Goal: Task Accomplishment & Management: Use online tool/utility

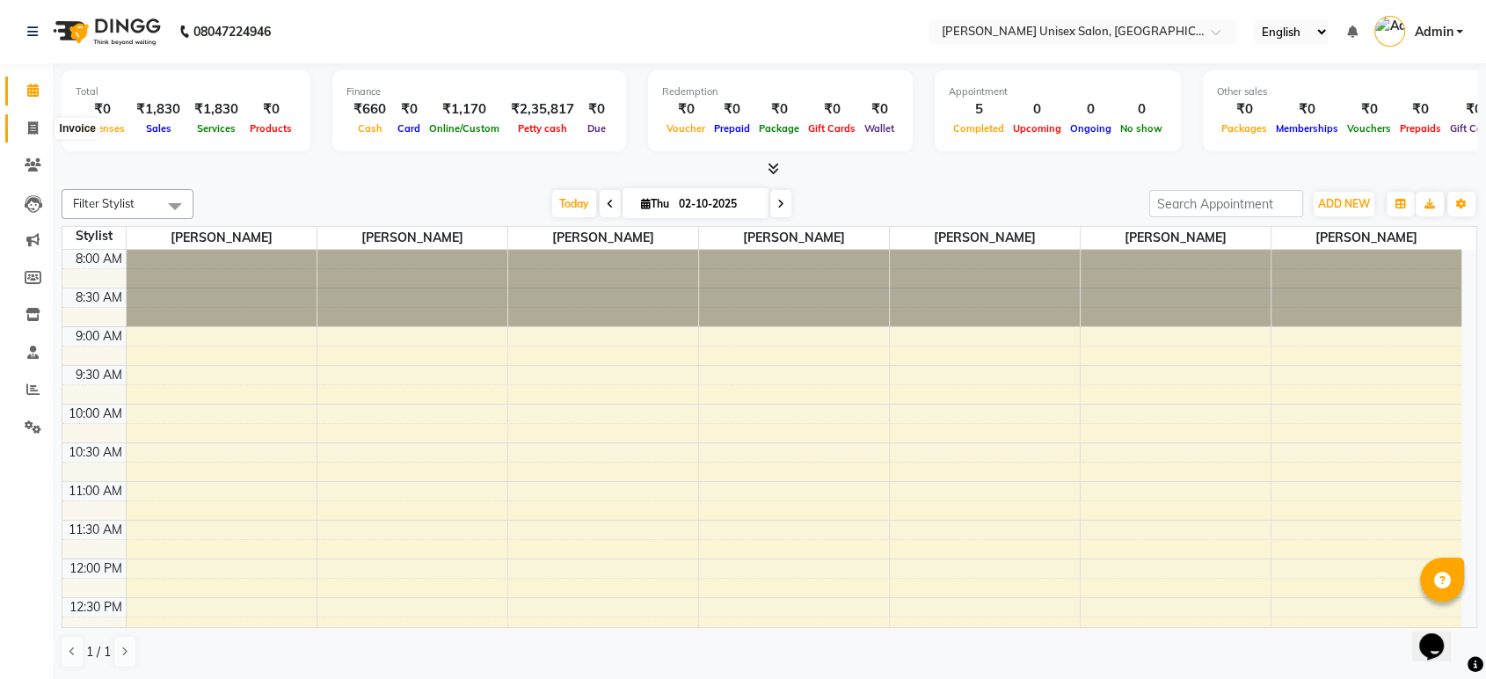
click at [31, 132] on icon at bounding box center [33, 127] width 10 height 13
select select "service"
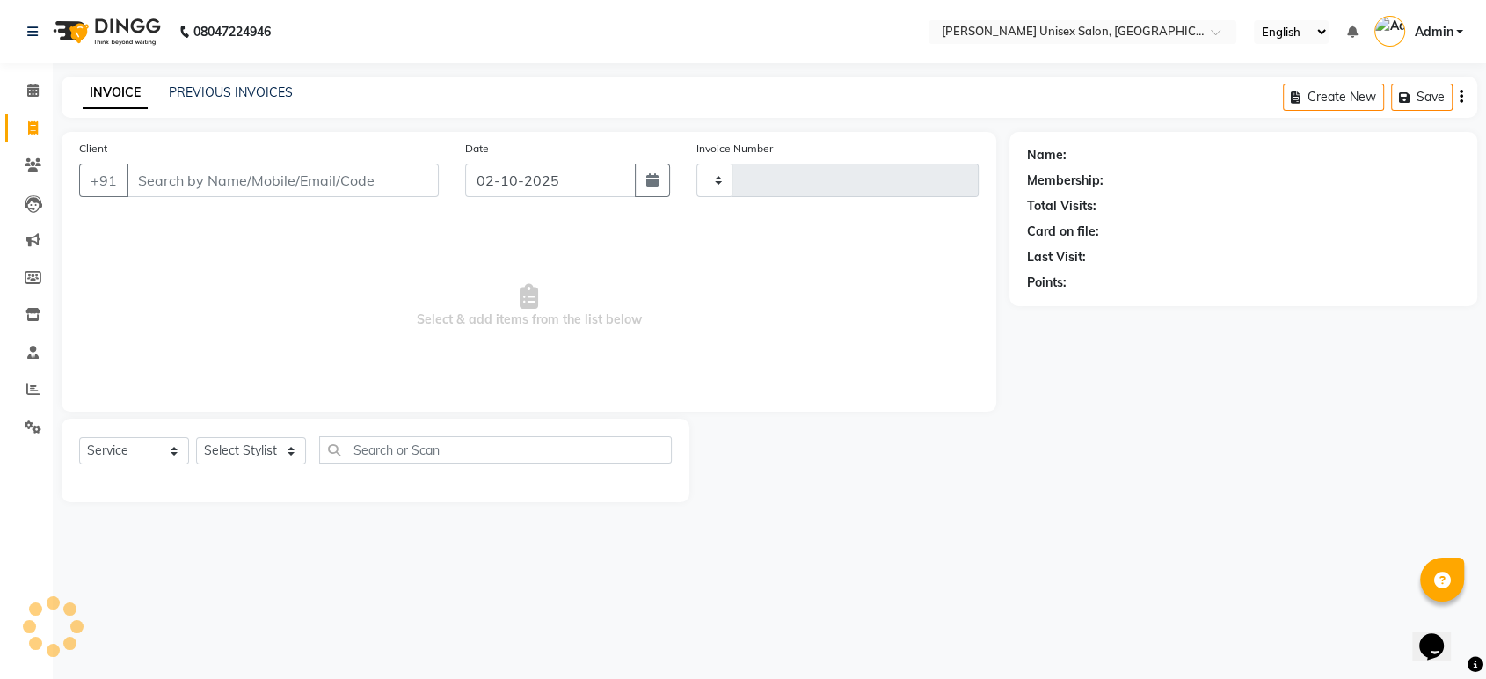
type input "1529"
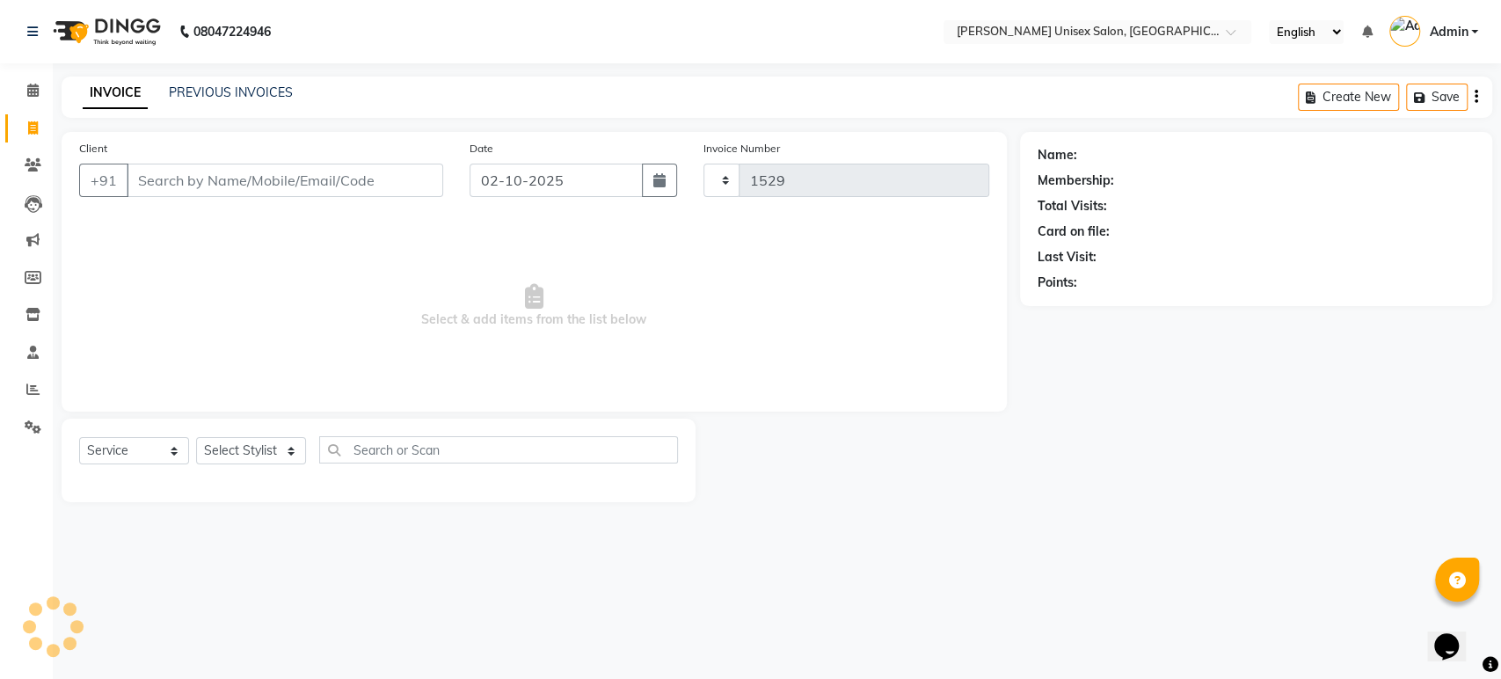
select select "7372"
click at [218, 449] on select "Select Stylist [PERSON_NAME] [PERSON_NAME] [PERSON_NAME] Pooja [PERSON_NAME] AH…" at bounding box center [251, 450] width 110 height 27
select select "64432"
click at [196, 437] on select "Select Stylist [PERSON_NAME] [PERSON_NAME] [PERSON_NAME] Pooja [PERSON_NAME] AH…" at bounding box center [251, 450] width 110 height 27
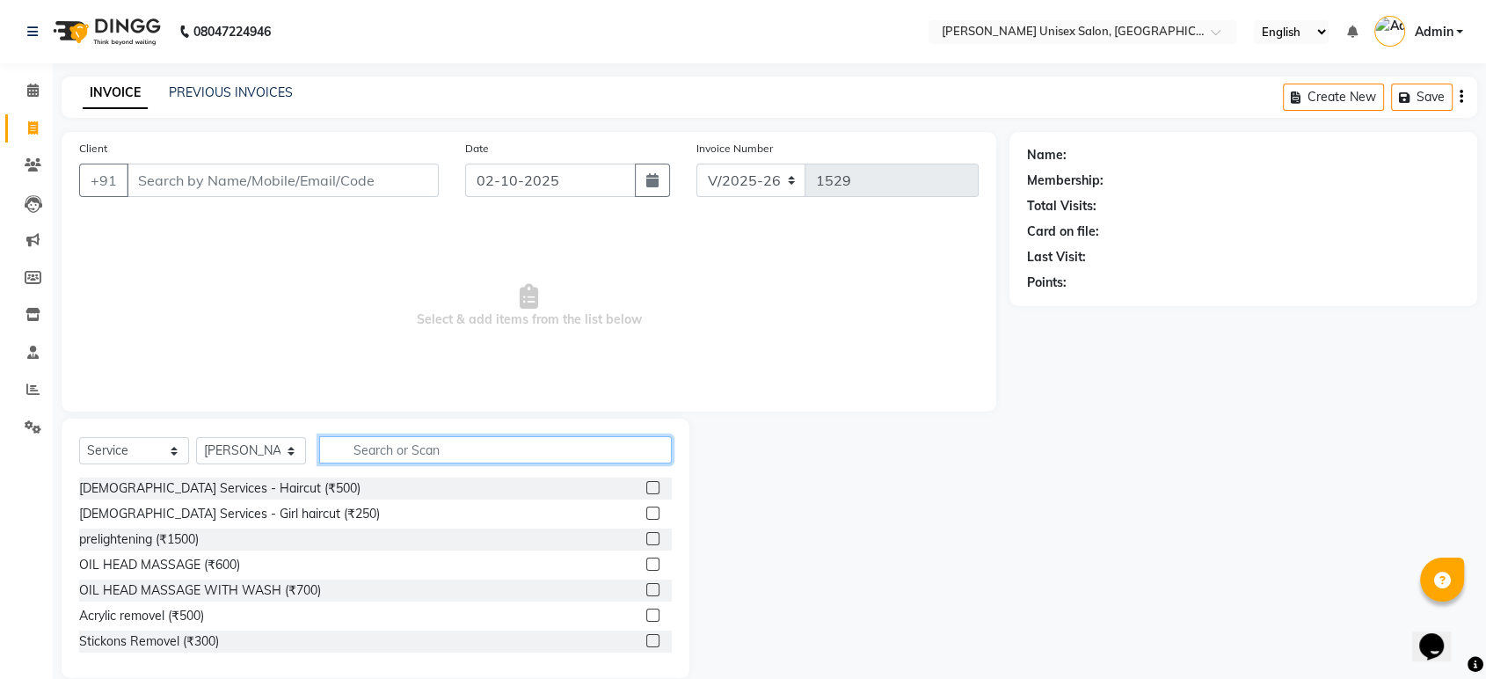
click at [354, 452] on input "text" at bounding box center [495, 449] width 353 height 27
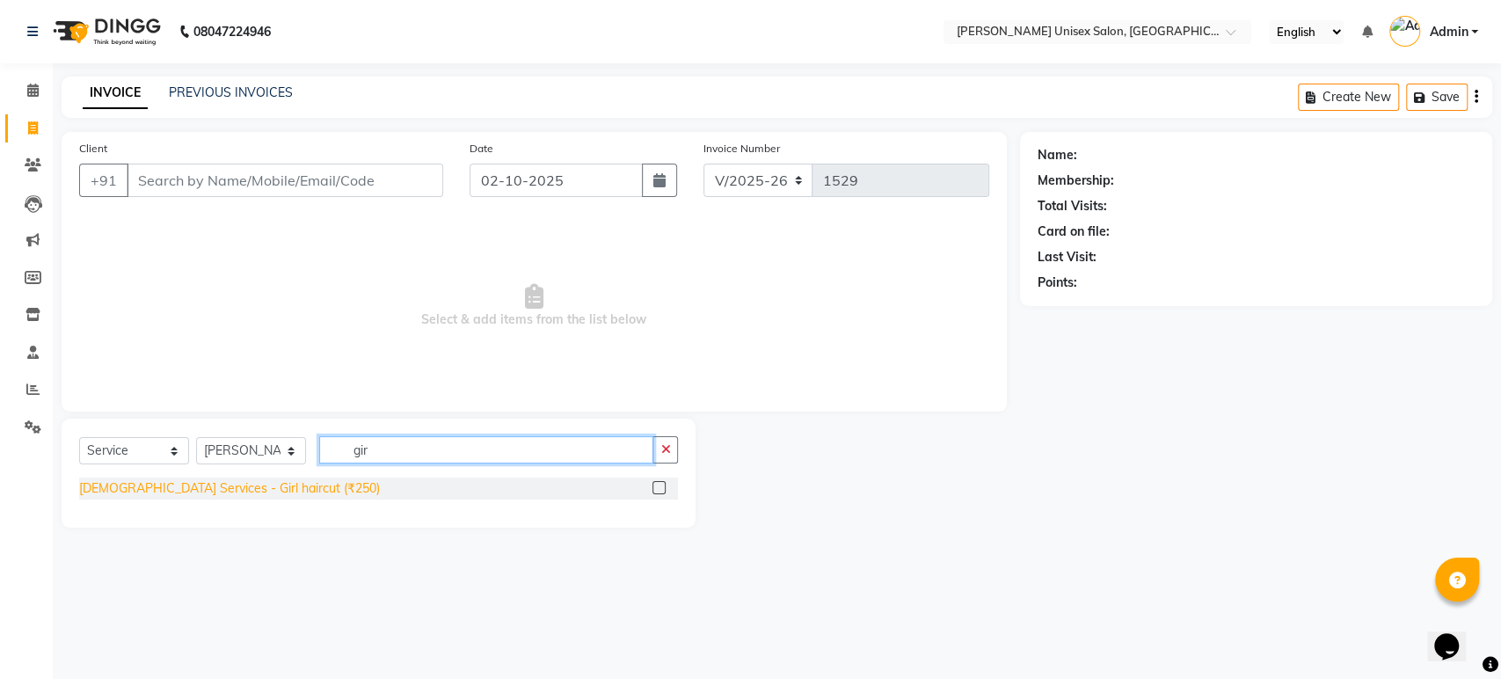
type input "gir"
click at [218, 486] on div "[DEMOGRAPHIC_DATA] Services - Girl haircut (₹250)" at bounding box center [229, 488] width 301 height 18
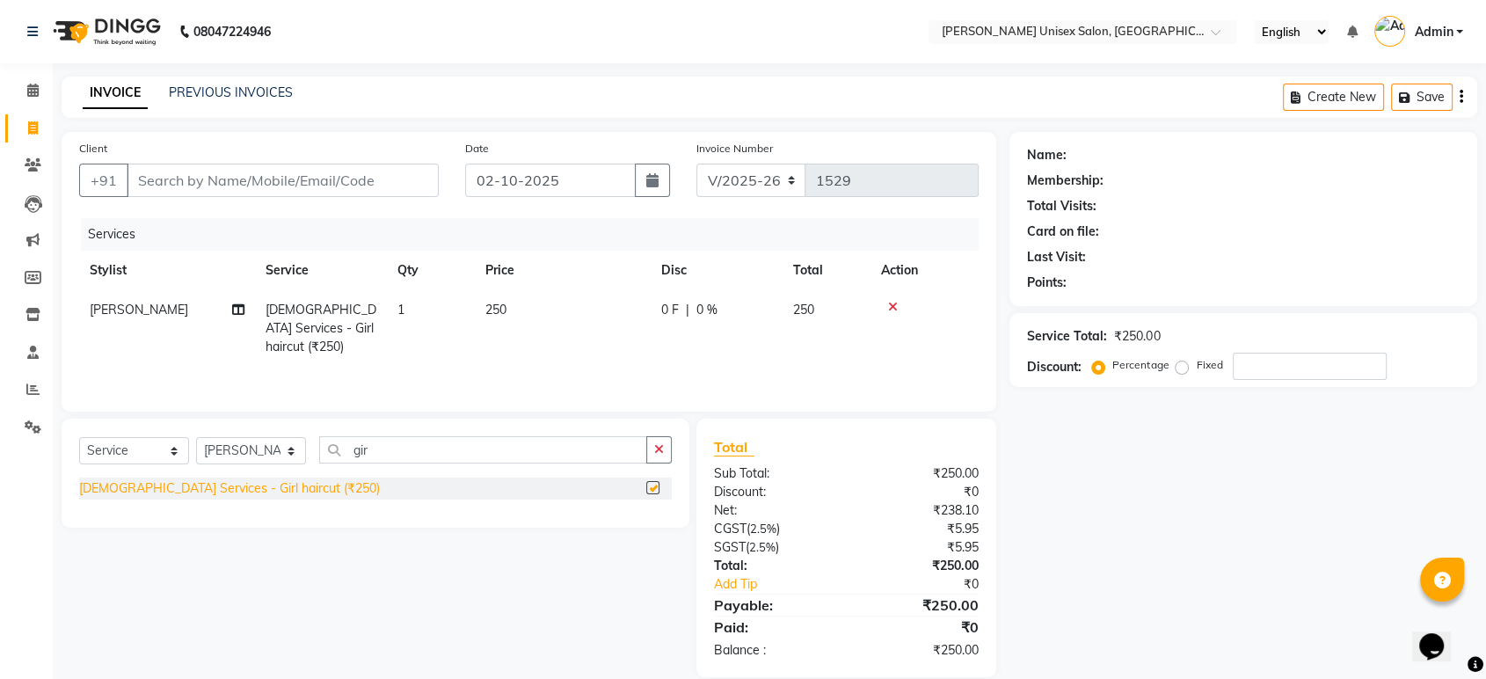
checkbox input "false"
click at [142, 190] on input "Client" at bounding box center [283, 180] width 312 height 33
type input "d"
type input "0"
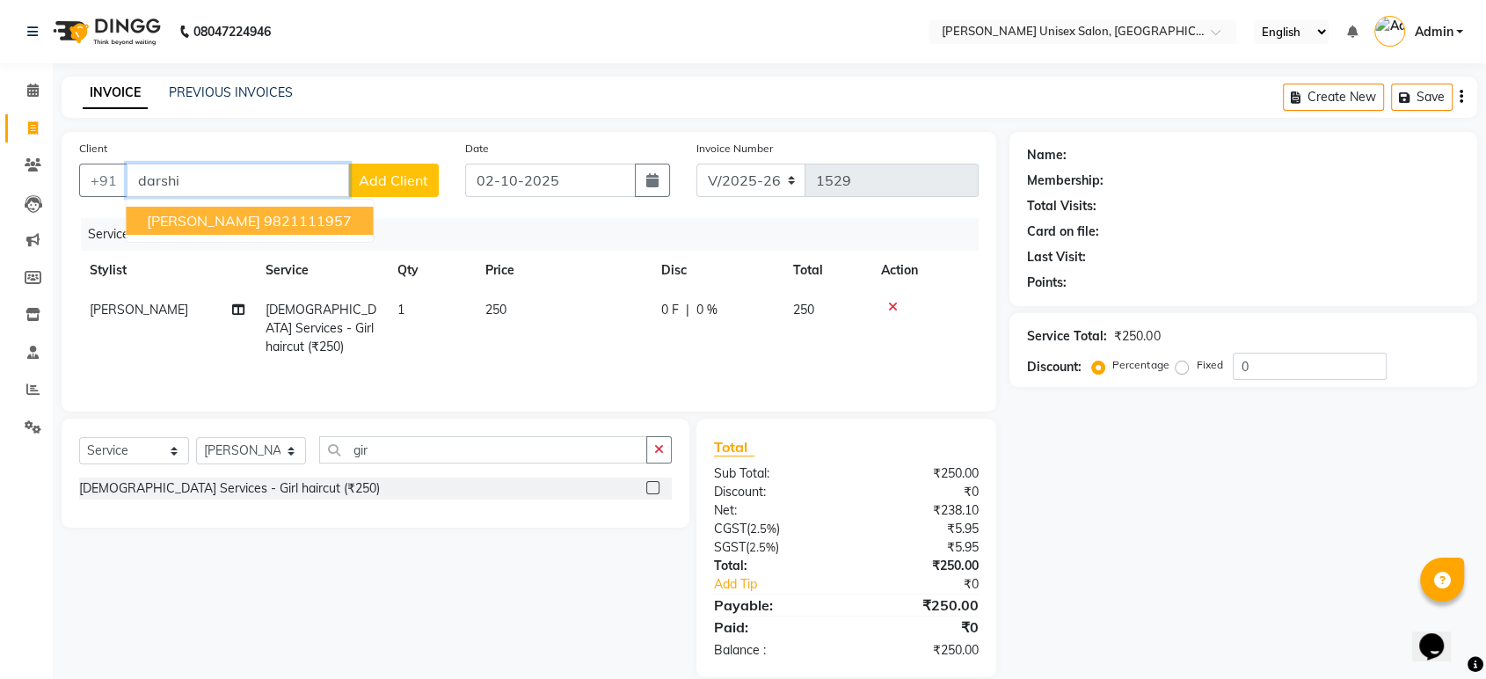
click at [186, 222] on span "[PERSON_NAME]" at bounding box center [203, 221] width 113 height 18
type input "9821111957"
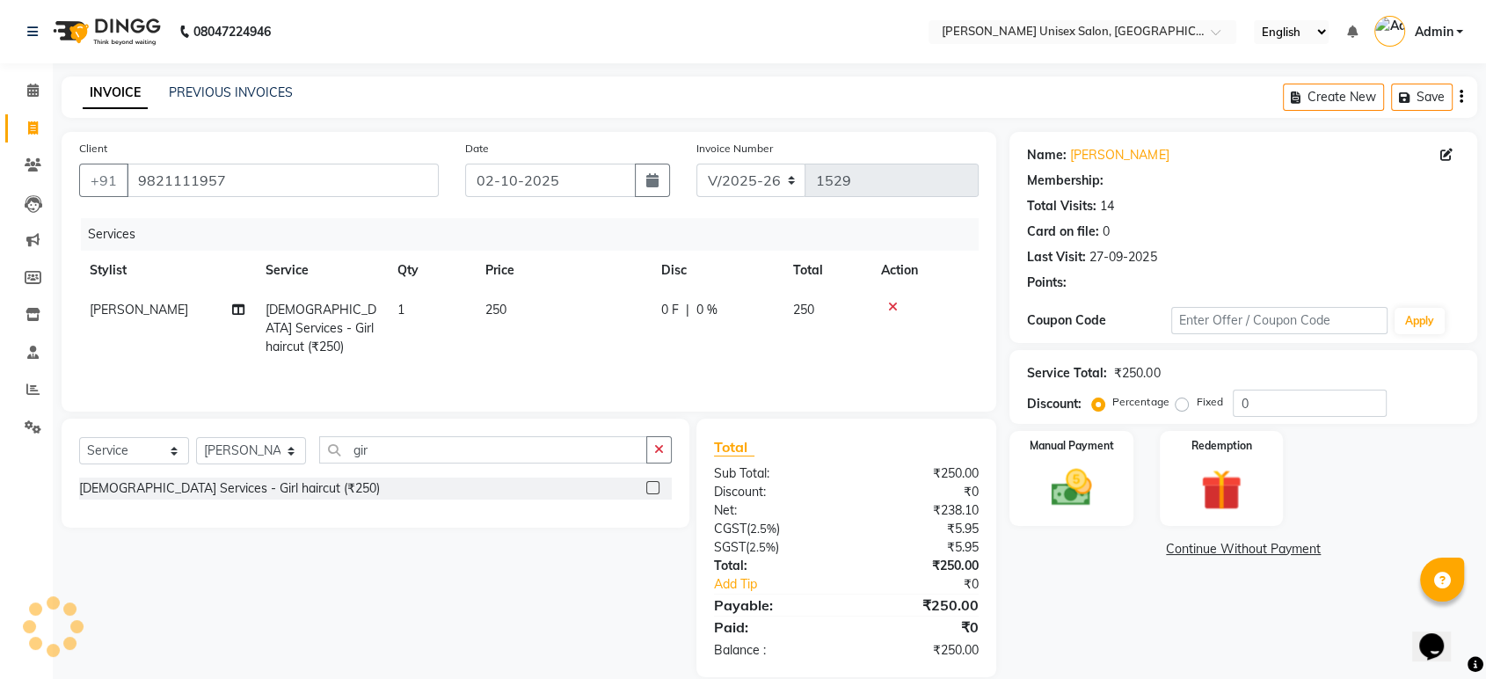
select select "1: Object"
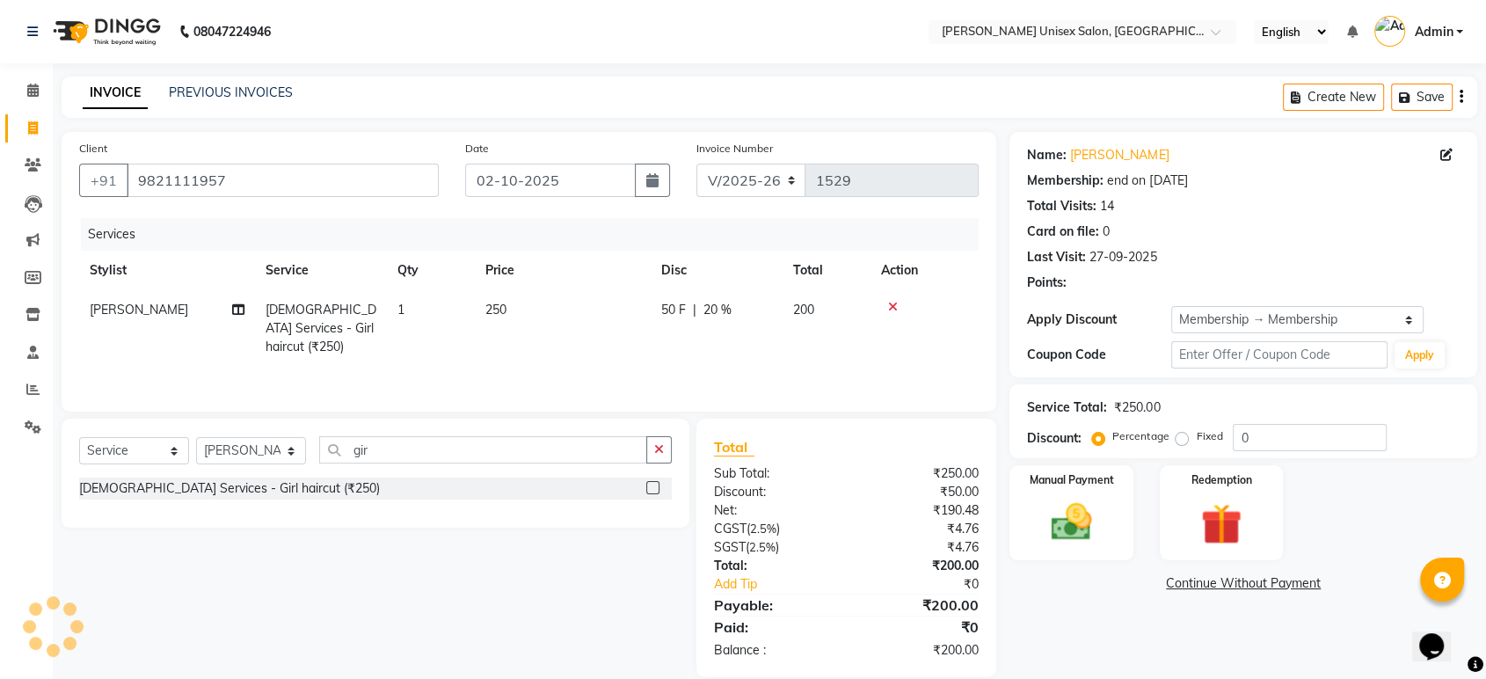
type input "20"
click at [718, 310] on span "20 %" at bounding box center [718, 310] width 28 height 18
select select "64432"
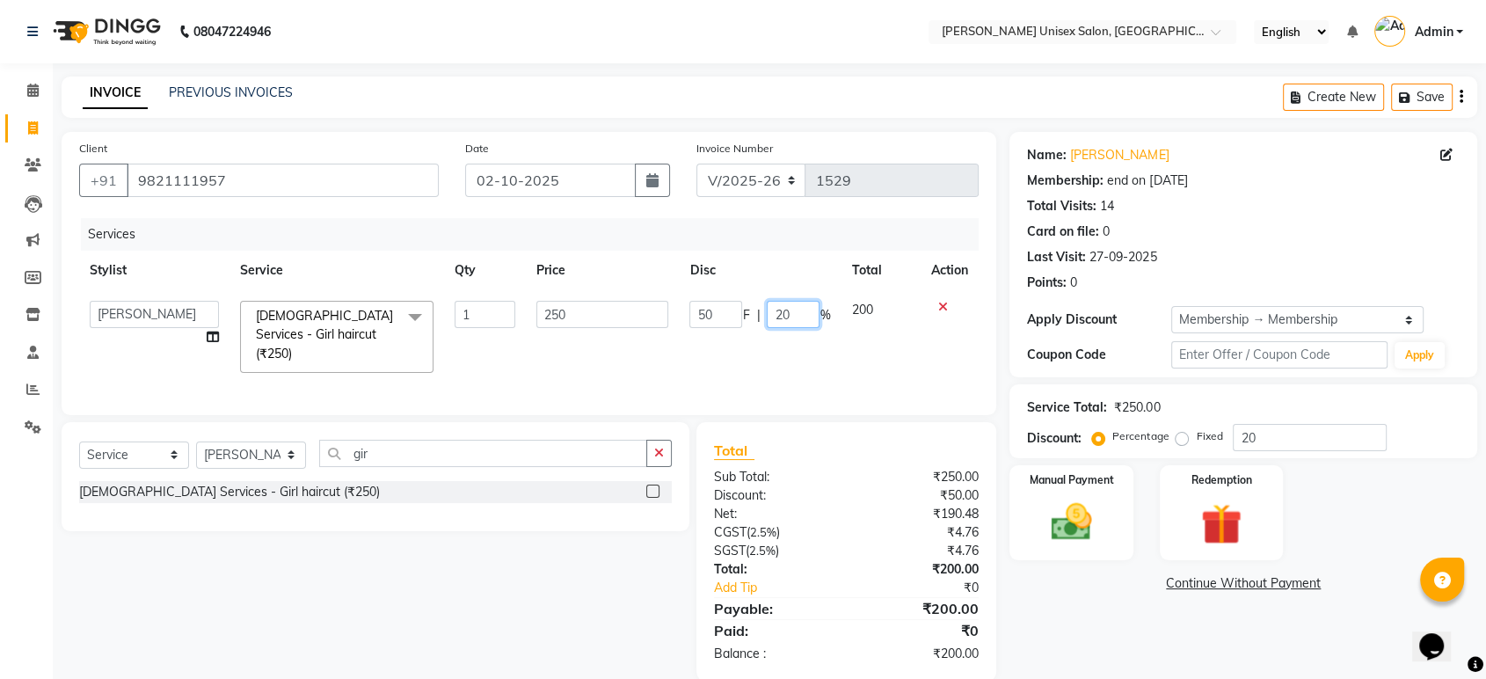
click at [795, 313] on input "20" at bounding box center [793, 314] width 53 height 27
type input "2"
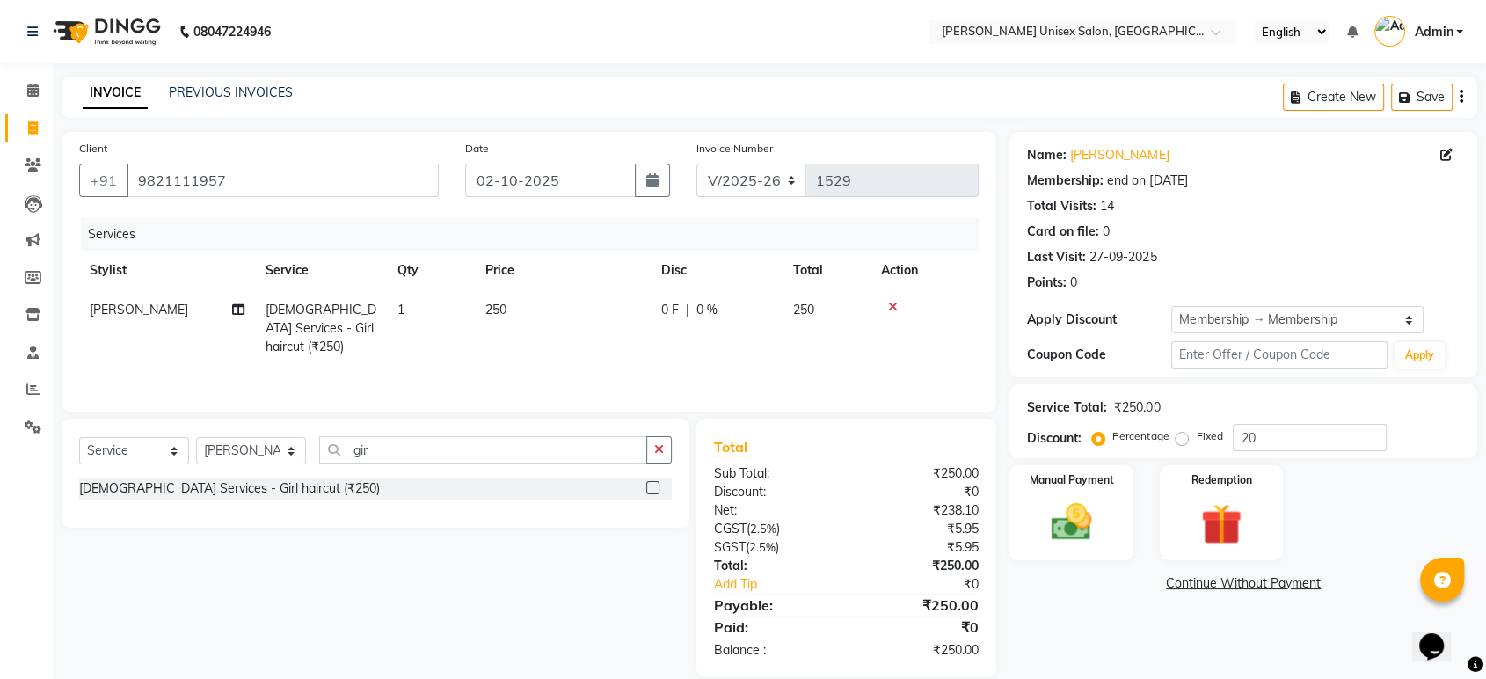
click at [878, 345] on tr "[PERSON_NAME] [DEMOGRAPHIC_DATA] Services - Girl haircut (₹250) 1 250 0 F | 0 %…" at bounding box center [529, 328] width 900 height 77
click at [708, 308] on span "0 %" at bounding box center [706, 310] width 21 height 18
select select "64432"
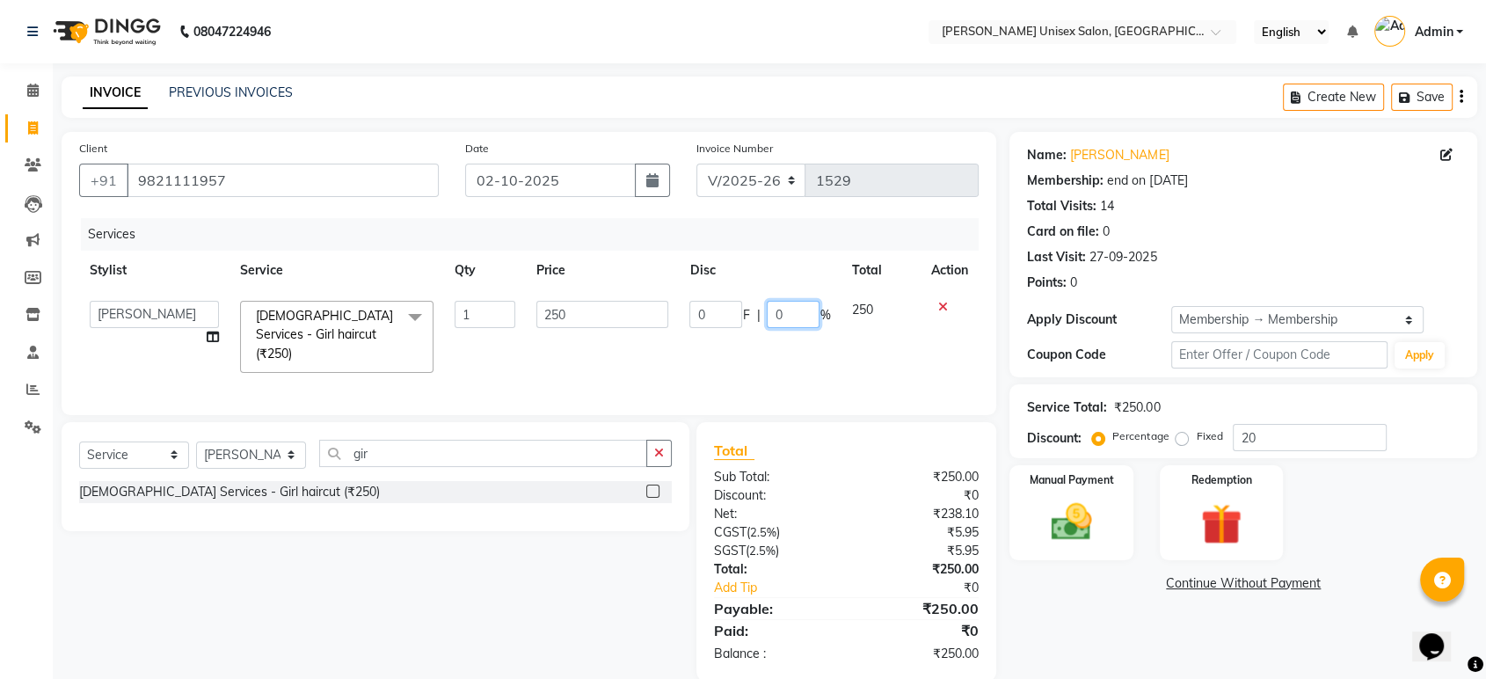
click at [794, 308] on input "0" at bounding box center [793, 314] width 53 height 27
type input "20"
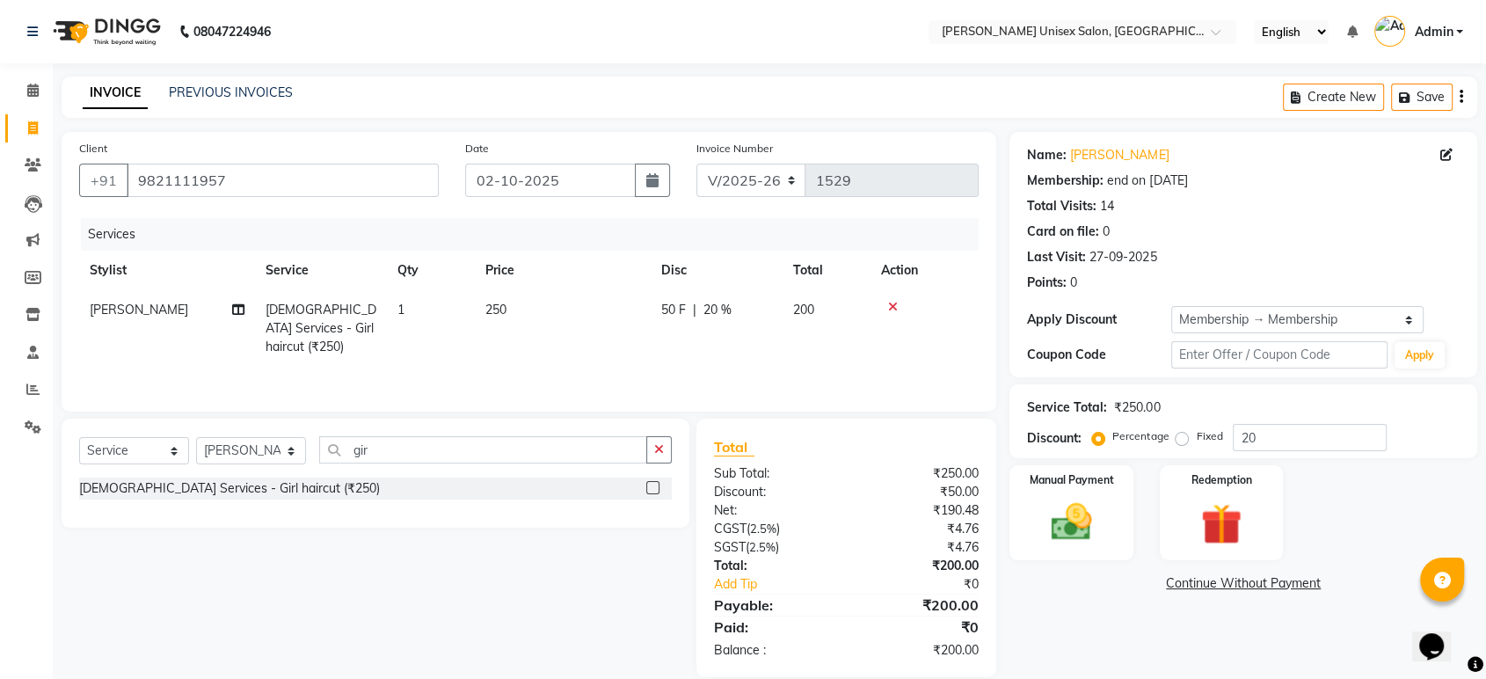
click at [799, 353] on div "Services Stylist Service Qty Price Disc Total Action [PERSON_NAME] [DEMOGRAPHIC…" at bounding box center [529, 306] width 900 height 176
click at [1071, 528] on img at bounding box center [1071, 522] width 69 height 49
click at [1148, 583] on span "GPay" at bounding box center [1155, 584] width 36 height 20
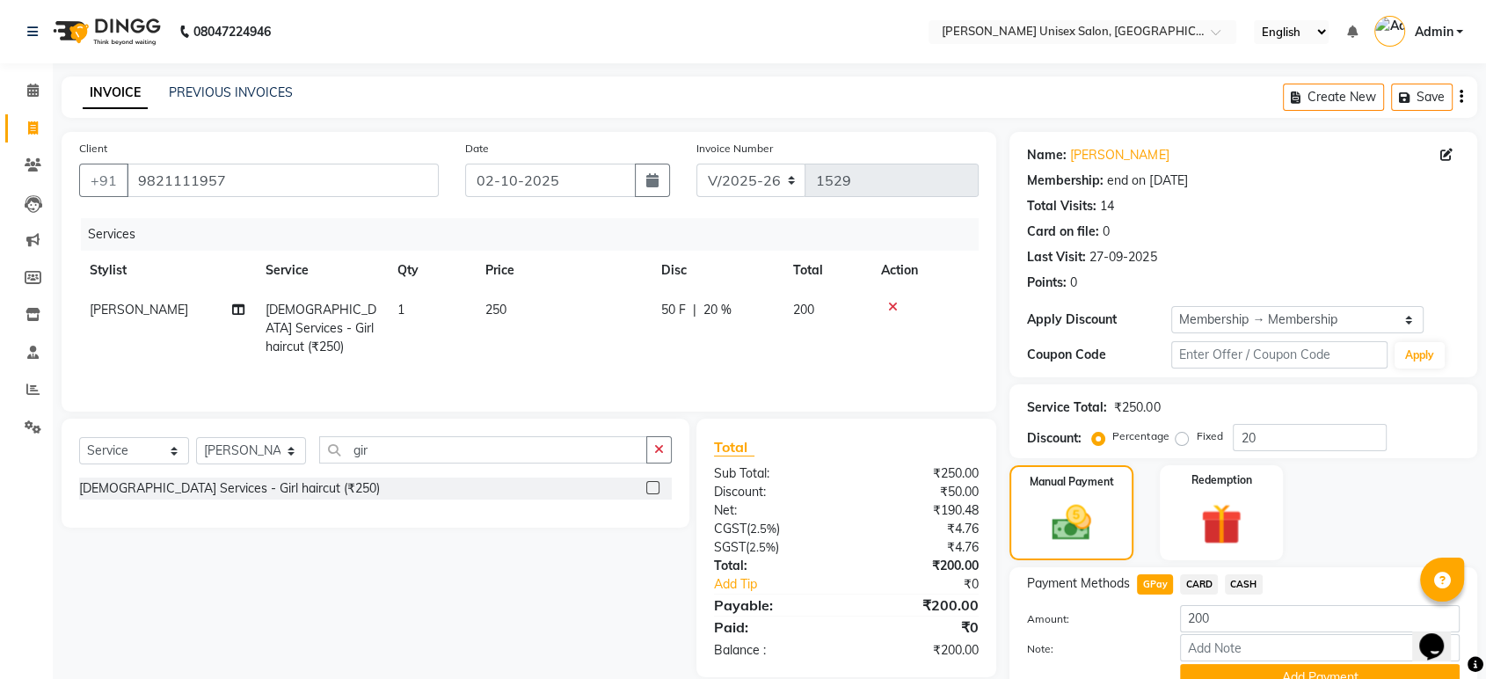
scroll to position [80, 0]
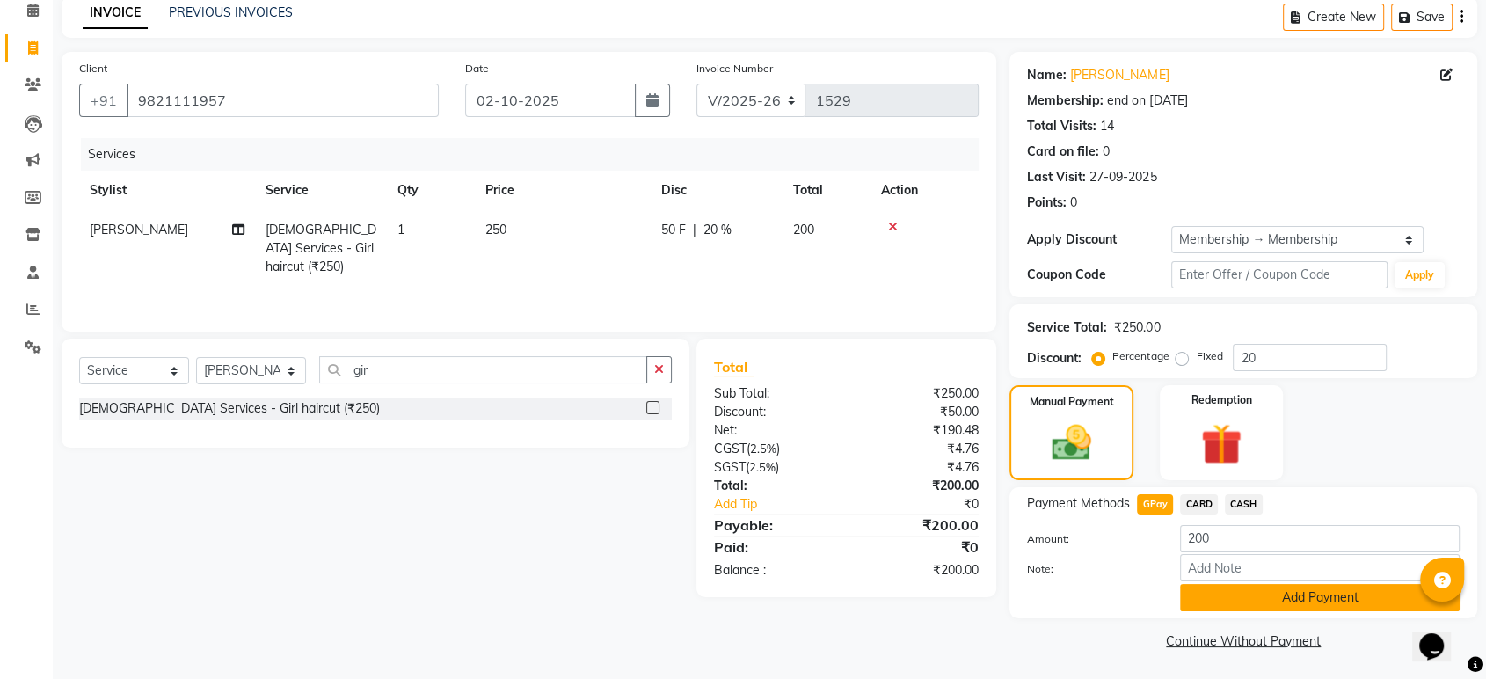
click at [1306, 601] on button "Add Payment" at bounding box center [1320, 597] width 280 height 27
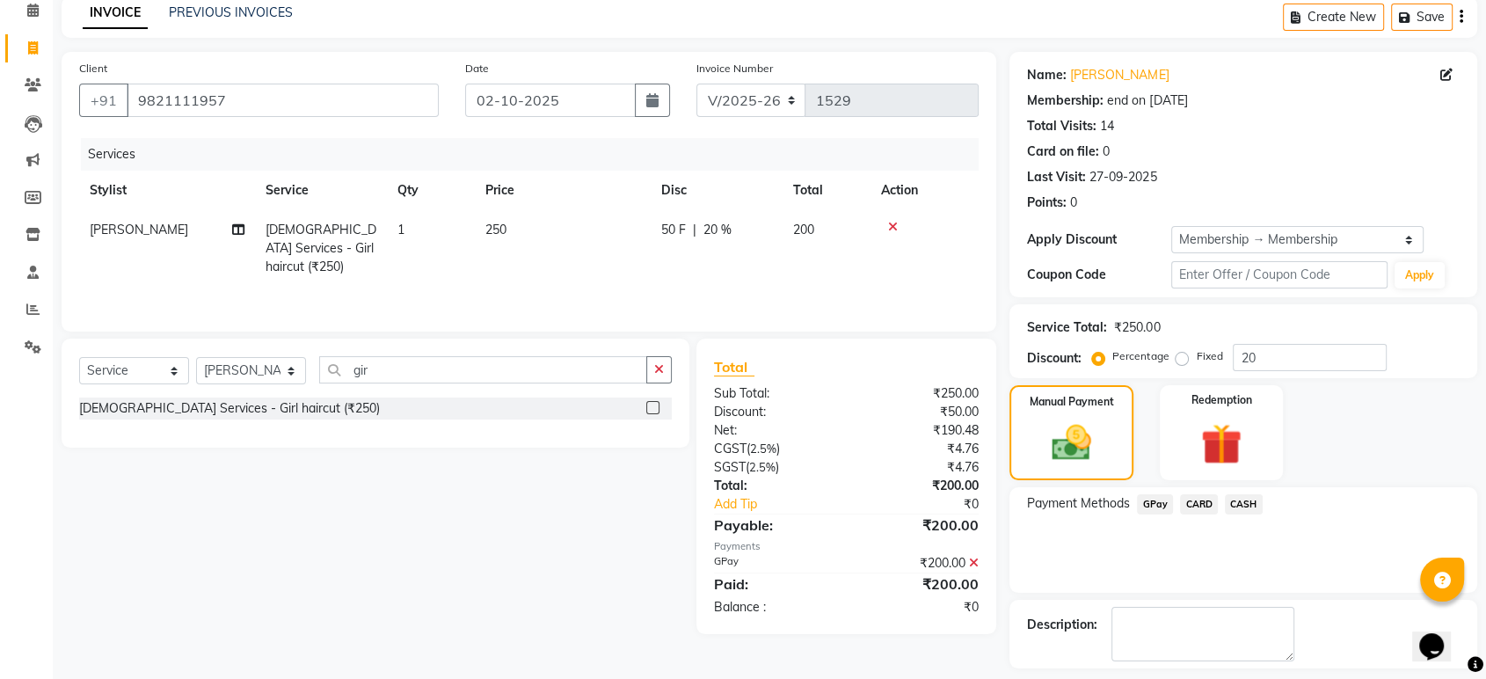
scroll to position [154, 0]
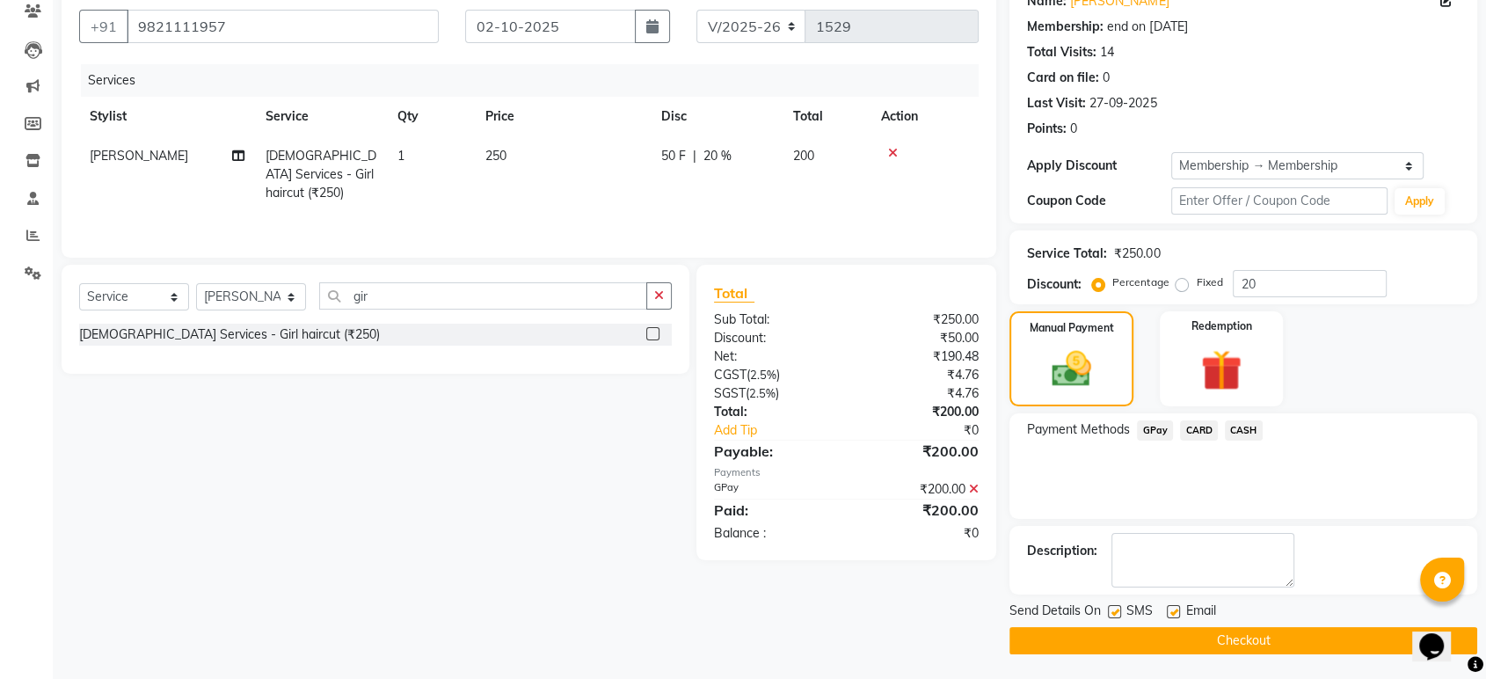
click at [1265, 634] on button "Checkout" at bounding box center [1244, 640] width 468 height 27
